Goal: Check status: Check status

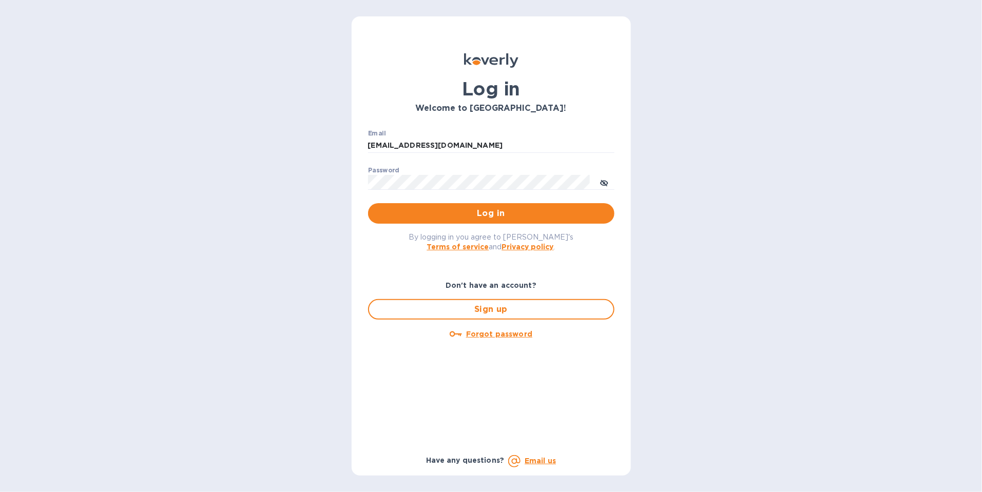
click at [492, 208] on span "Log in" at bounding box center [491, 213] width 230 height 12
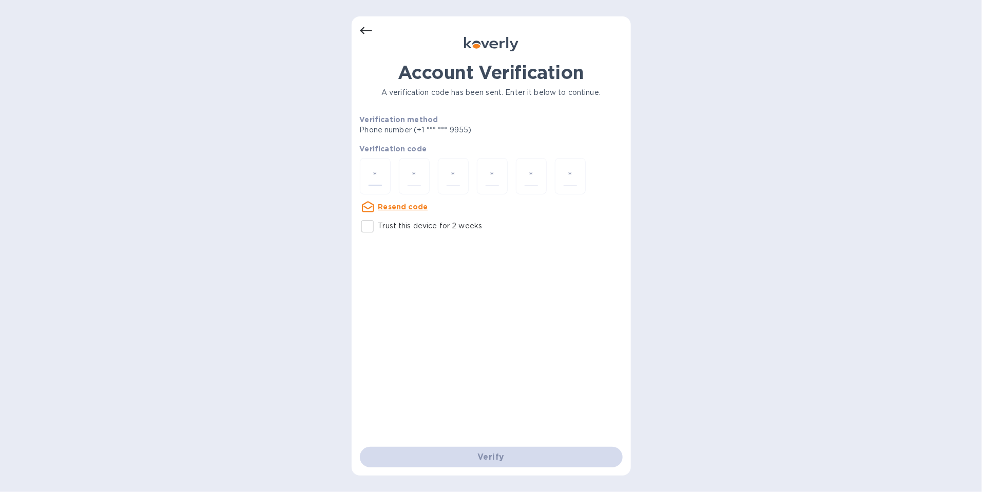
click at [376, 173] on input "number" at bounding box center [374, 176] width 13 height 19
type input "6"
type input "1"
type input "4"
type input "2"
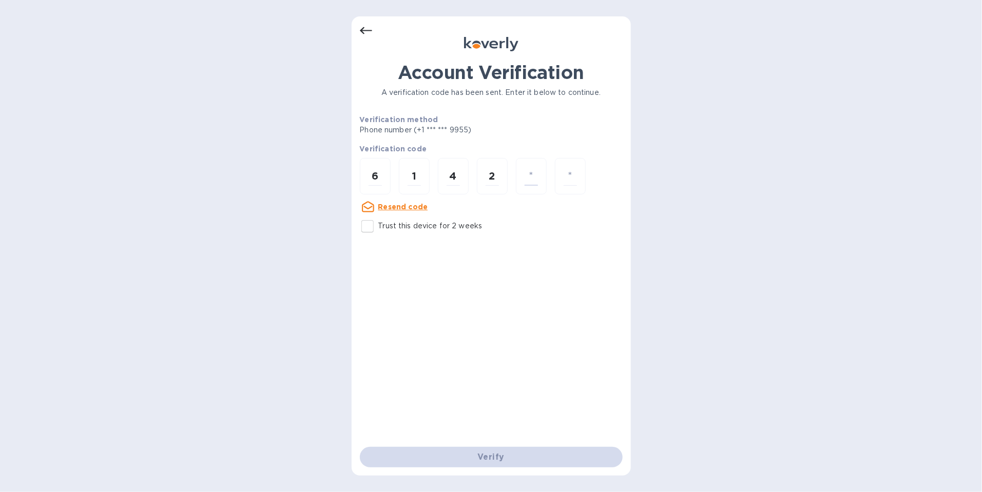
type input "1"
type input "8"
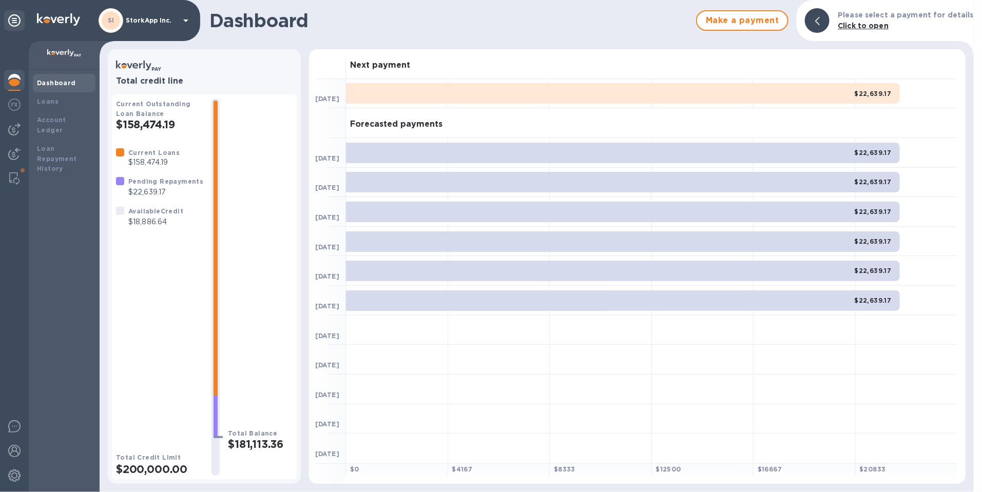
click at [18, 175] on img at bounding box center [14, 178] width 10 height 12
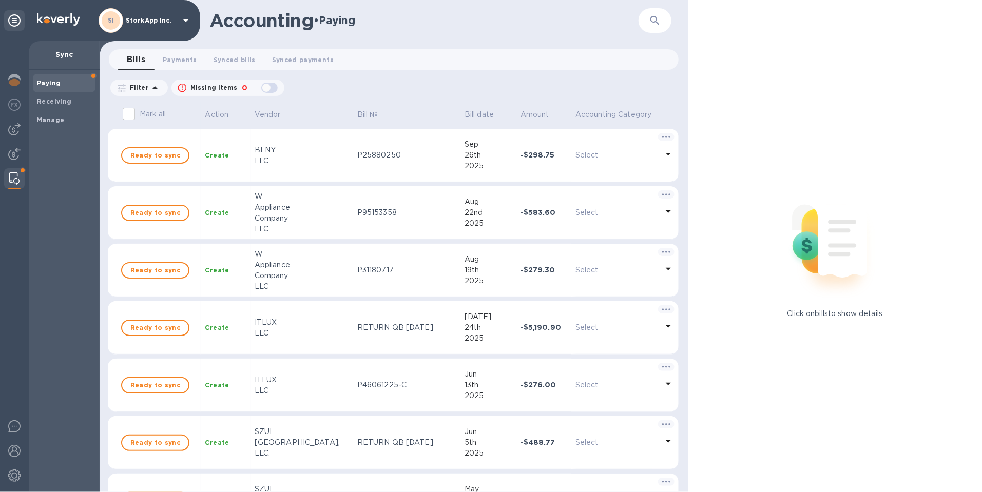
click at [182, 59] on span "Payments 0" at bounding box center [180, 59] width 34 height 11
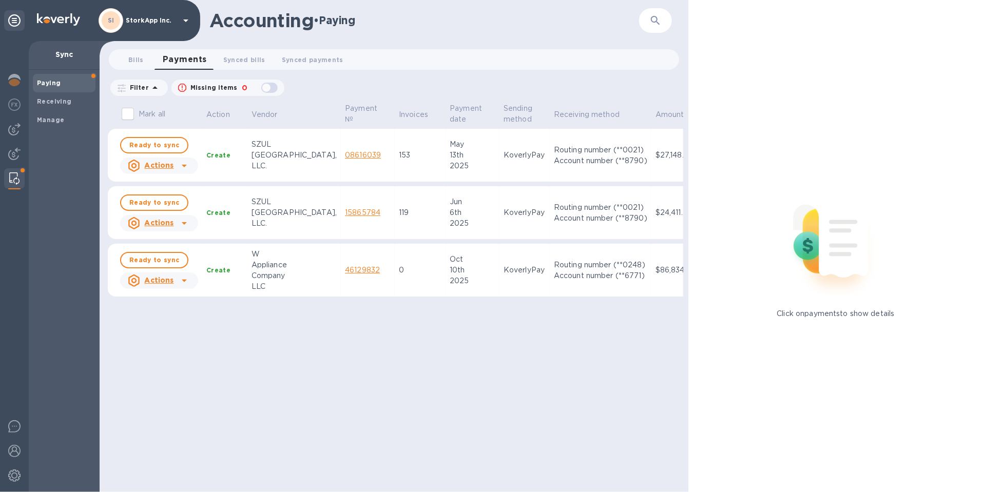
click at [13, 126] on img at bounding box center [14, 129] width 12 height 12
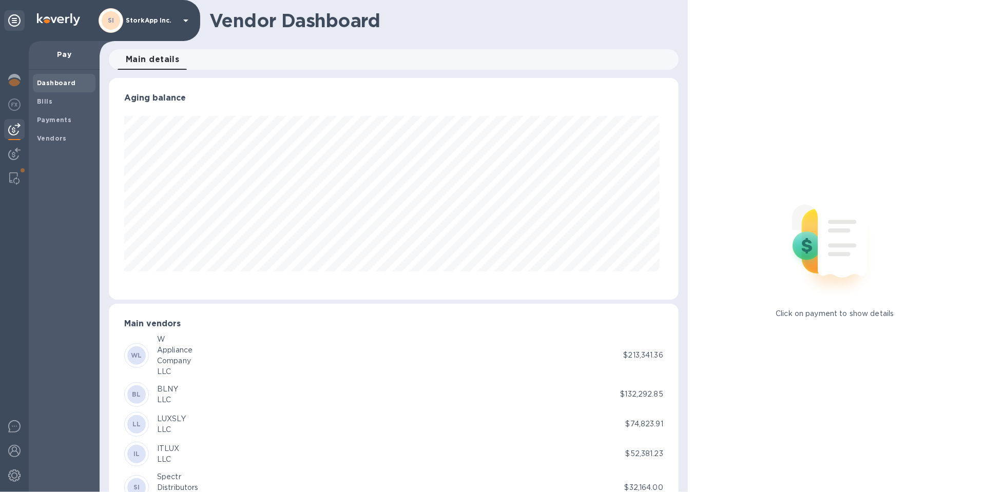
scroll to position [222, 566]
click at [63, 118] on b "Payments" at bounding box center [54, 120] width 34 height 8
